Goal: Transaction & Acquisition: Purchase product/service

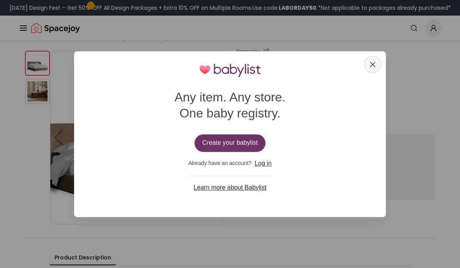
click at [376, 63] on icon "Close Icon" at bounding box center [372, 64] width 9 height 9
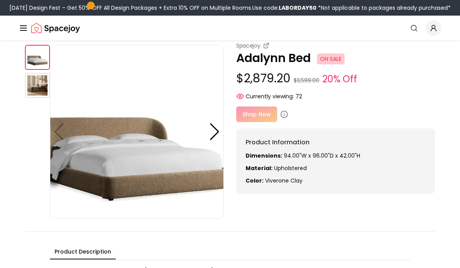
scroll to position [22, 0]
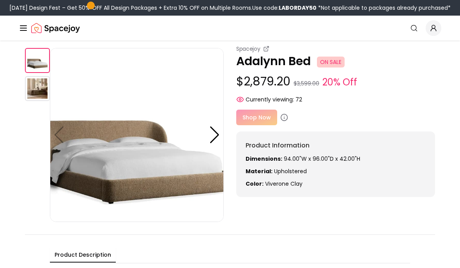
click at [254, 115] on div "Shop Now" at bounding box center [335, 118] width 199 height 16
click at [254, 124] on div "Shop Now" at bounding box center [335, 118] width 199 height 16
click at [355, 112] on div "Shop Now" at bounding box center [335, 118] width 199 height 16
click at [254, 114] on div "Shop Now" at bounding box center [335, 118] width 199 height 16
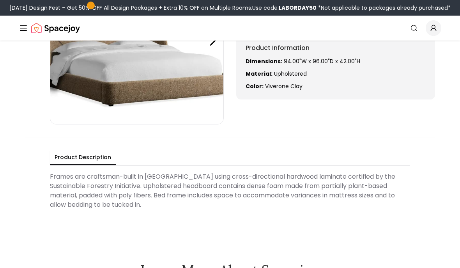
scroll to position [0, 0]
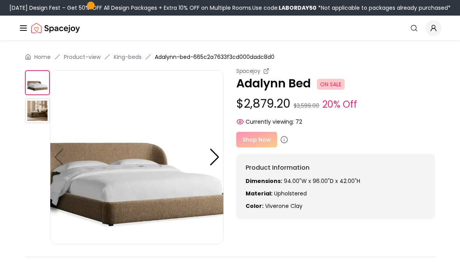
click at [206, 156] on img at bounding box center [137, 157] width 174 height 174
click at [215, 156] on div at bounding box center [215, 157] width 11 height 17
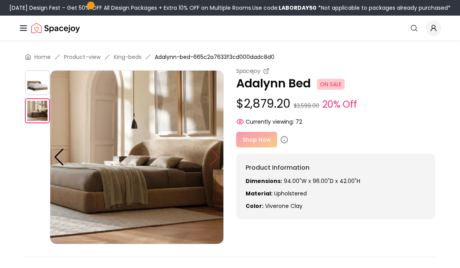
click at [215, 156] on img at bounding box center [137, 157] width 174 height 174
click at [261, 133] on div "Shop Now" at bounding box center [335, 140] width 199 height 16
